Goal: Transaction & Acquisition: Download file/media

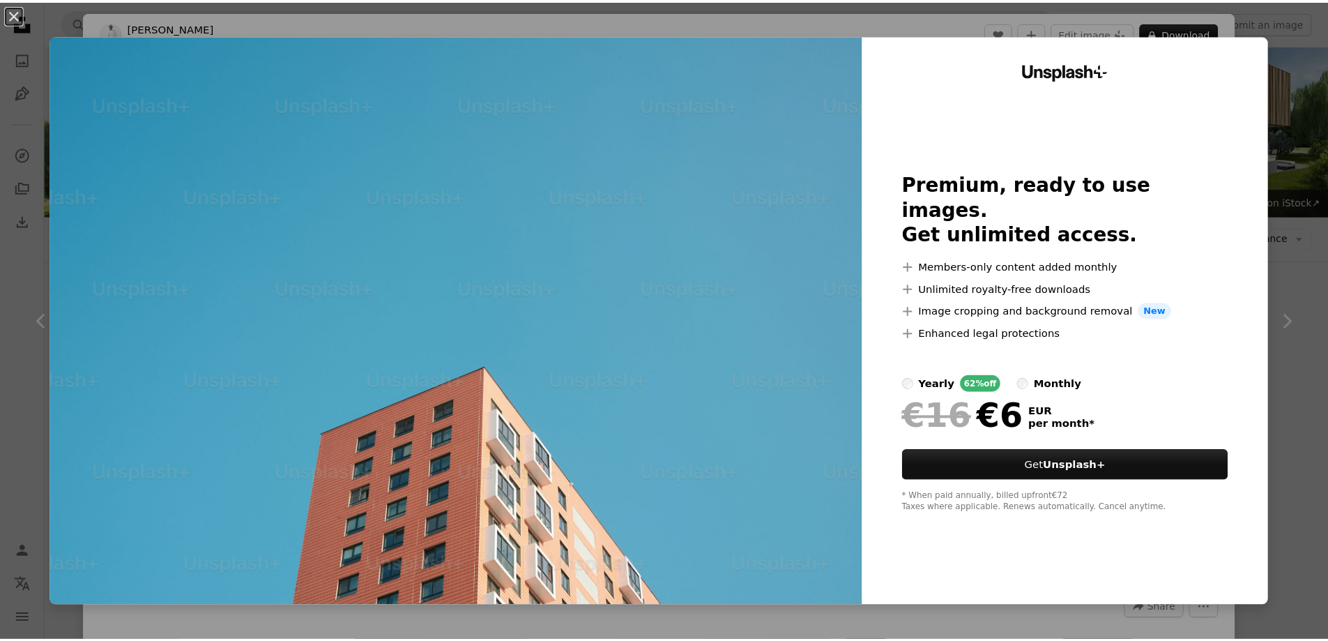
scroll to position [1534, 0]
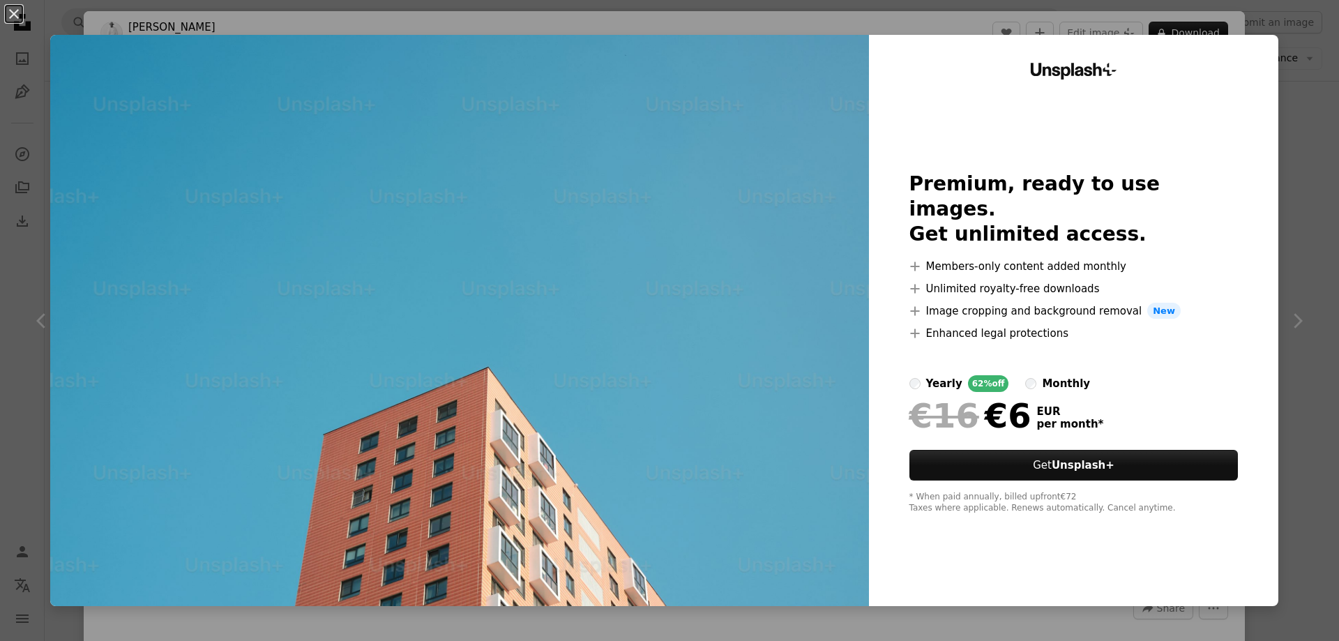
click at [1272, 104] on div "An X shape Unsplash+ Premium, ready to use images. Get unlimited access. A plus…" at bounding box center [669, 320] width 1339 height 641
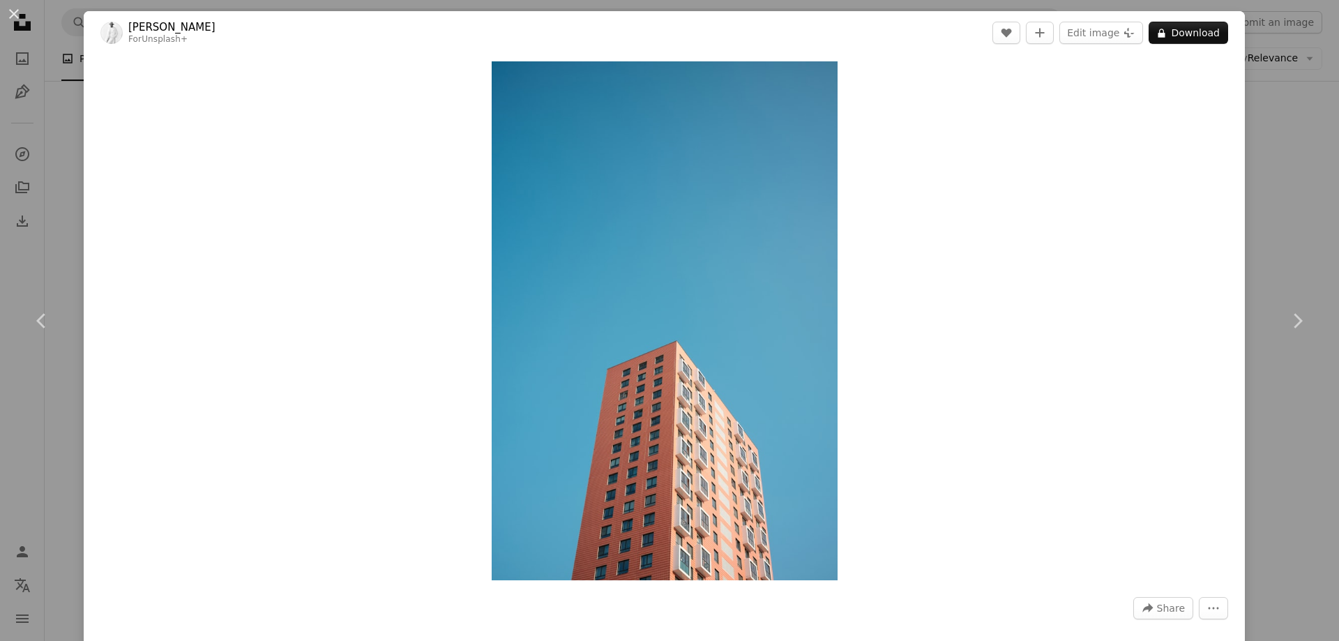
click at [1302, 100] on div "An X shape Chevron left Chevron right [PERSON_NAME] For Unsplash+ A heart A plu…" at bounding box center [669, 320] width 1339 height 641
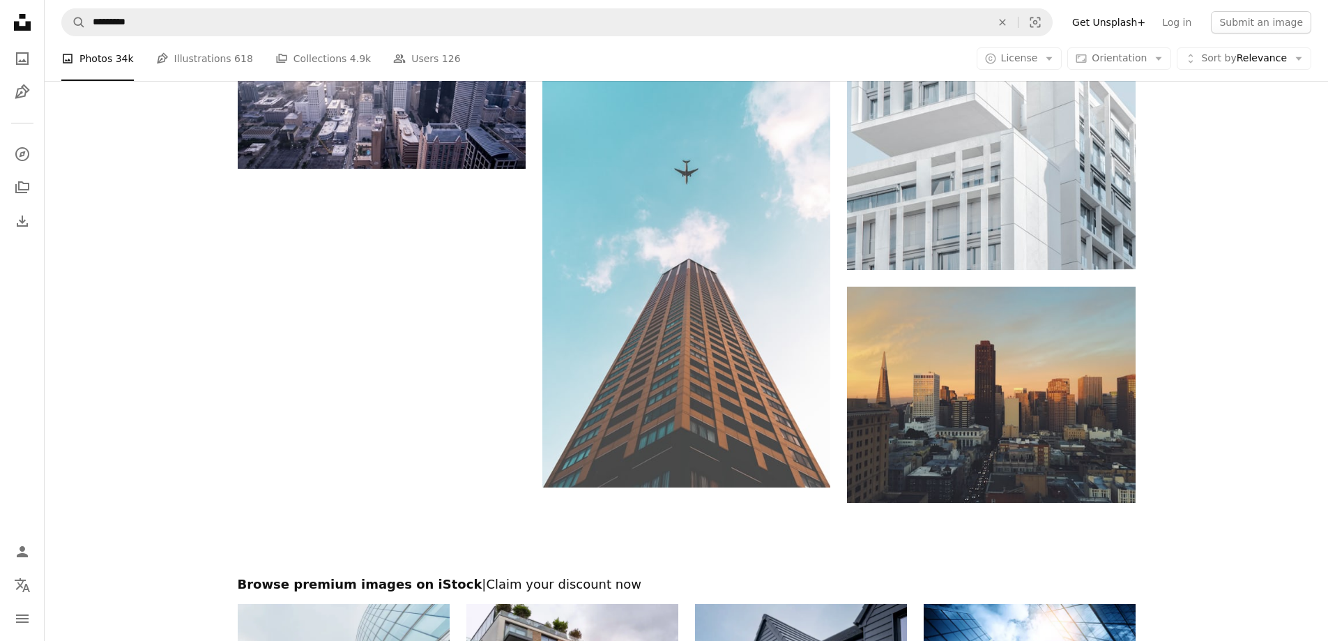
scroll to position [1952, 0]
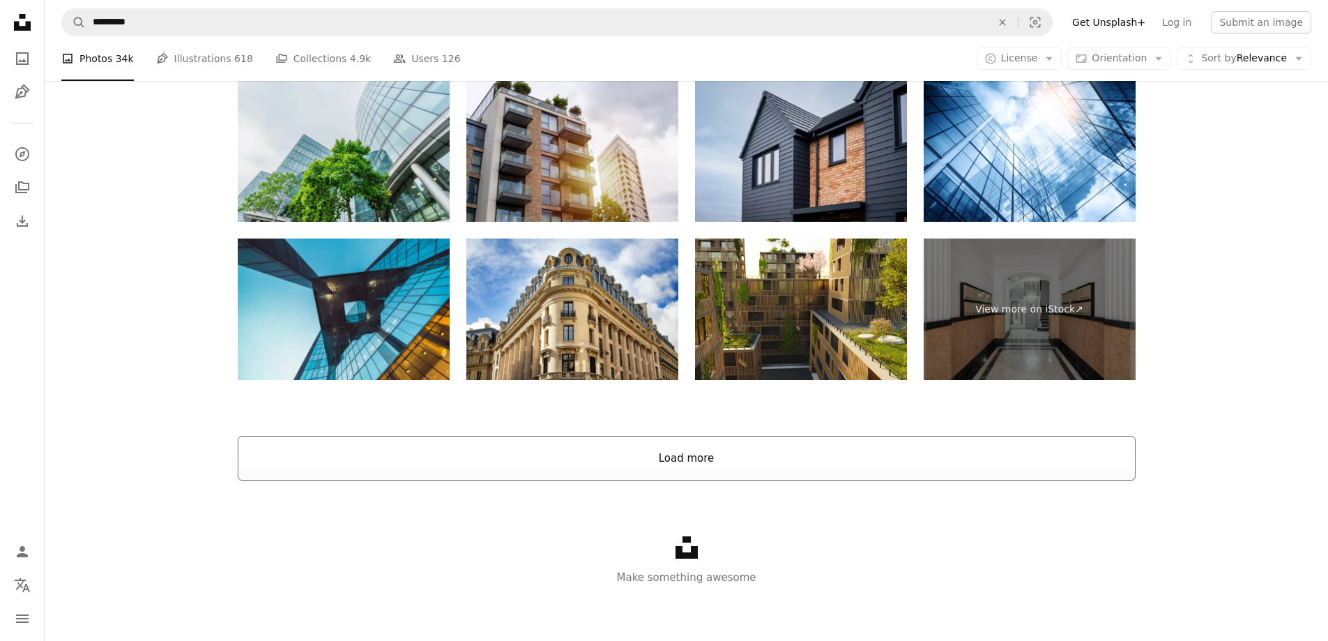
click at [623, 474] on button "Load more" at bounding box center [687, 458] width 898 height 45
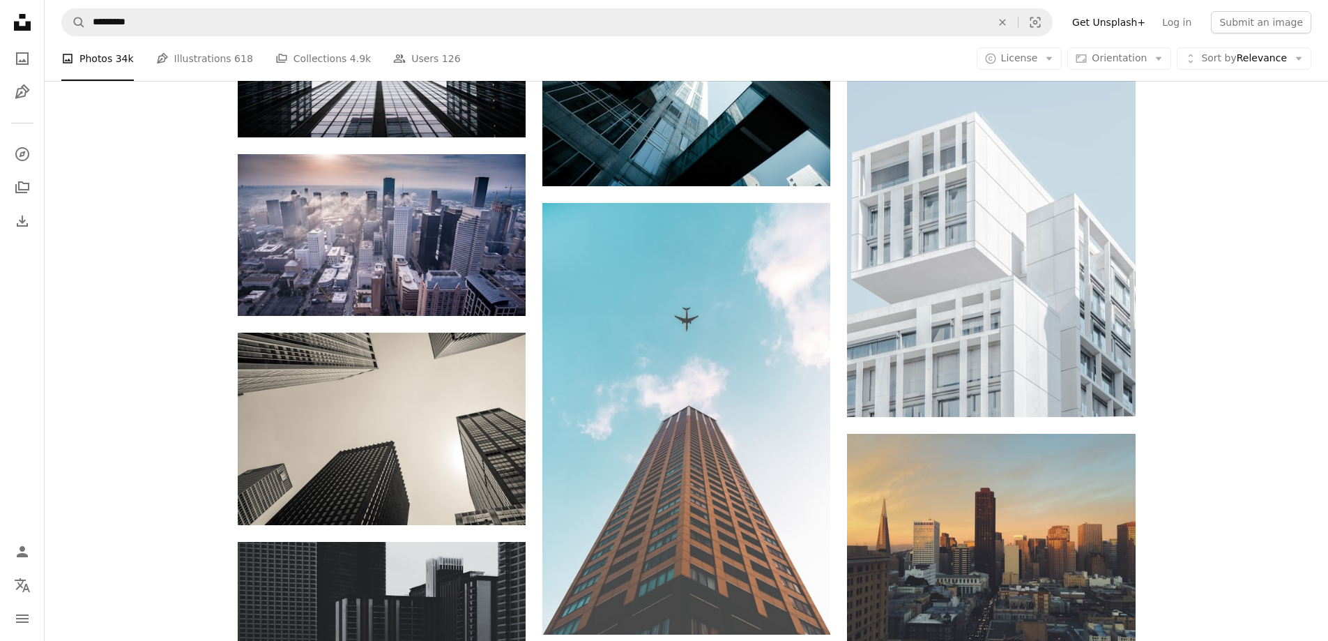
scroll to position [1852, 0]
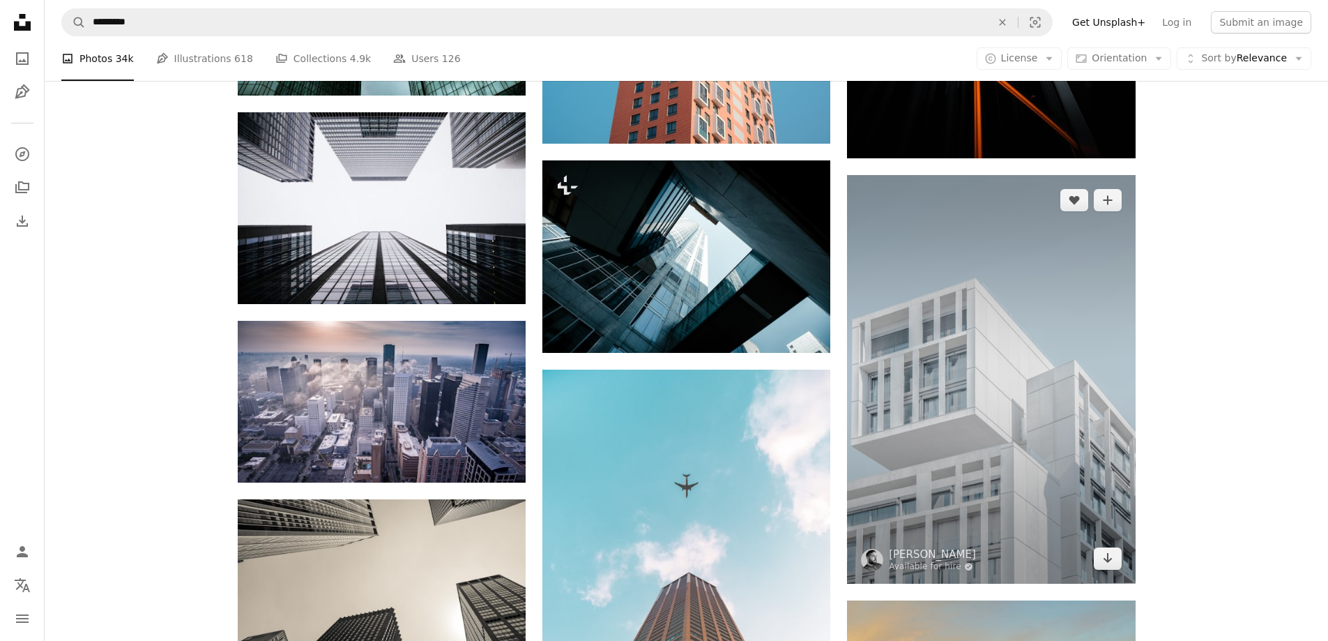
click at [968, 424] on img at bounding box center [991, 379] width 288 height 408
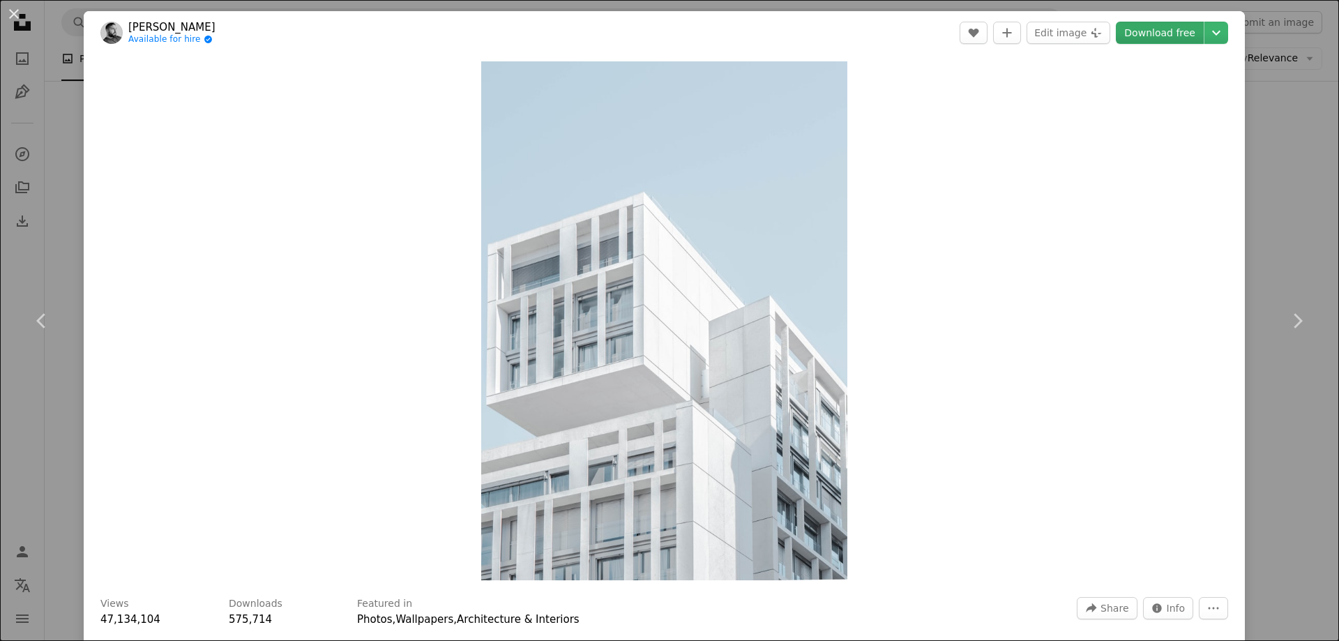
click at [1168, 28] on link "Download free" at bounding box center [1159, 33] width 88 height 22
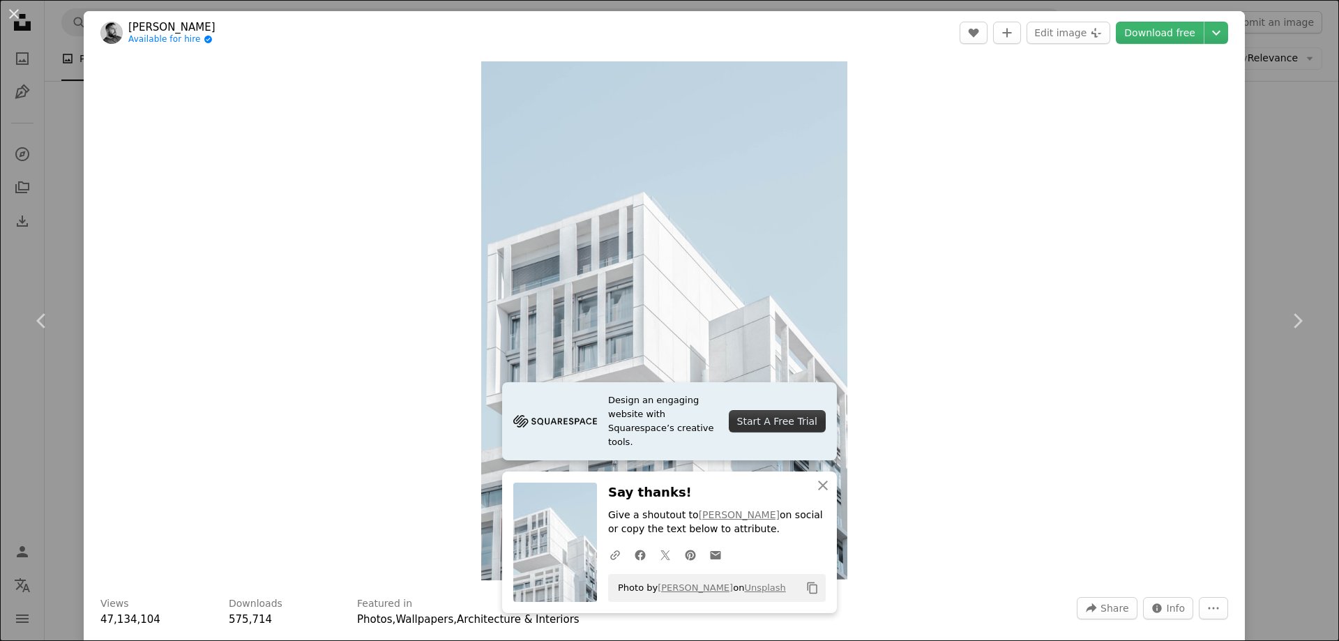
click at [1263, 103] on div "An X shape Chevron left Chevron right Design an engaging website with Squarespa…" at bounding box center [669, 320] width 1339 height 641
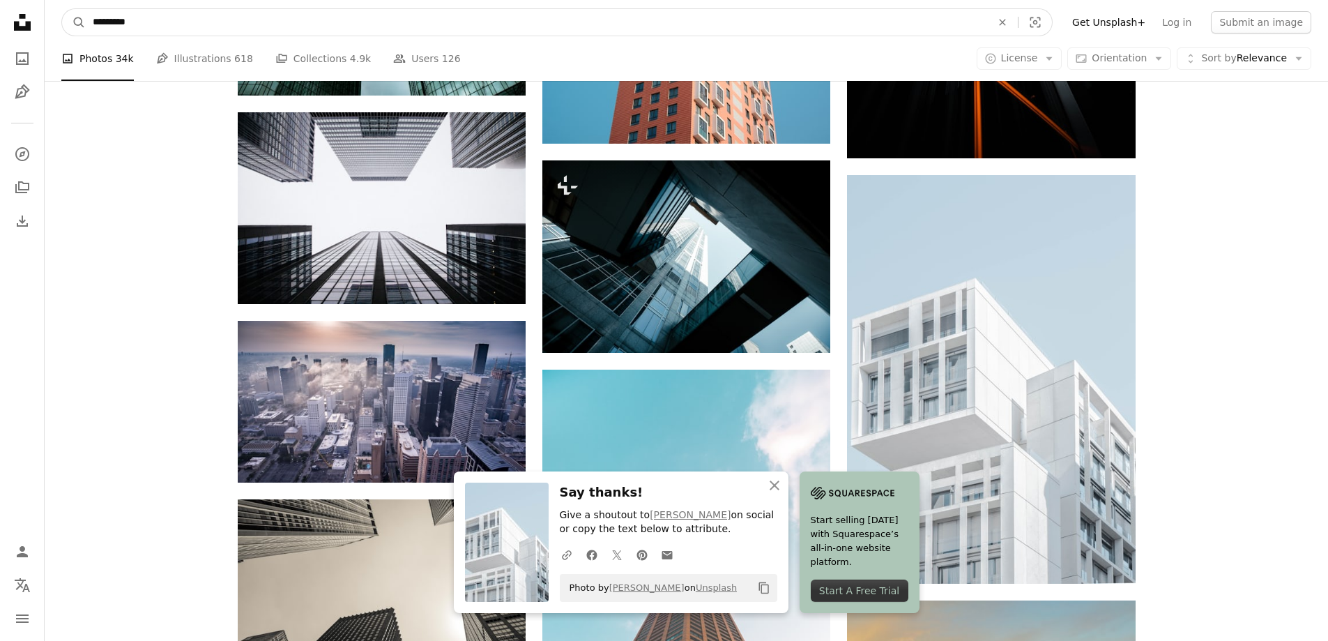
click at [579, 13] on input "*********" at bounding box center [536, 22] width 901 height 26
